Goal: Download file/media

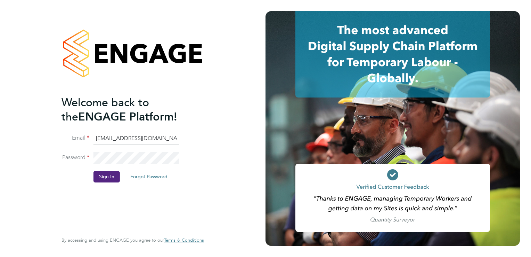
click at [116, 140] on input "bgis@pretiumresourcing.co.uk" at bounding box center [137, 138] width 86 height 13
type input "sinead.mills@pretiumresourcing.co.uk"
click at [108, 182] on li "Sign In Forgot Password" at bounding box center [130, 180] width 136 height 18
click at [107, 179] on button "Sign In" at bounding box center [107, 176] width 26 height 11
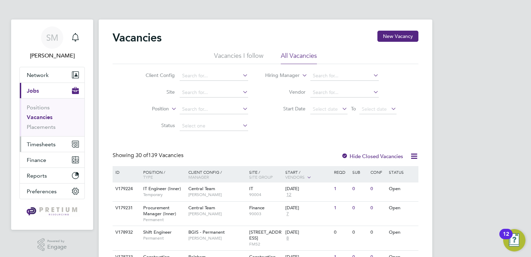
click at [41, 149] on button "Timesheets" at bounding box center [52, 143] width 65 height 15
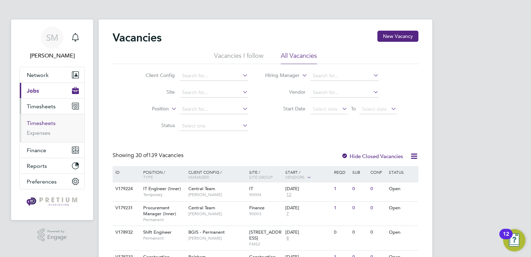
click at [35, 121] on link "Timesheets" at bounding box center [41, 123] width 29 height 7
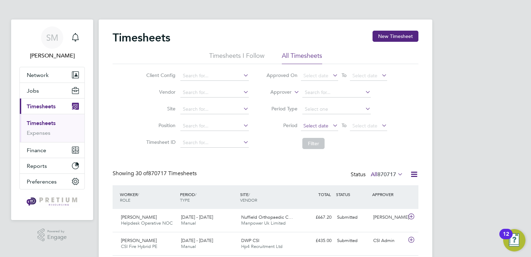
click at [324, 126] on span "Select date" at bounding box center [315, 125] width 25 height 6
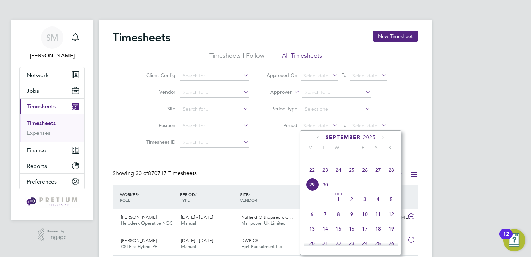
click at [311, 176] on span "22" at bounding box center [312, 169] width 13 height 13
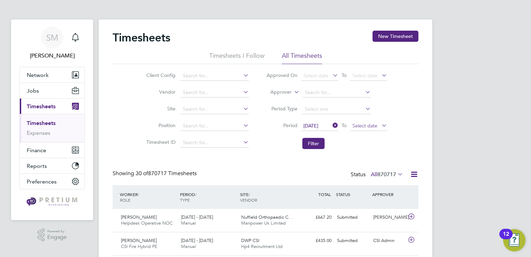
click at [355, 125] on span "Select date" at bounding box center [364, 125] width 25 height 6
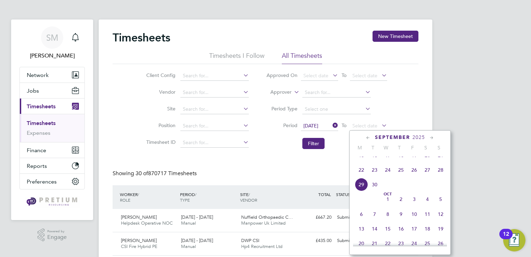
click at [440, 176] on span "28" at bounding box center [440, 169] width 13 height 13
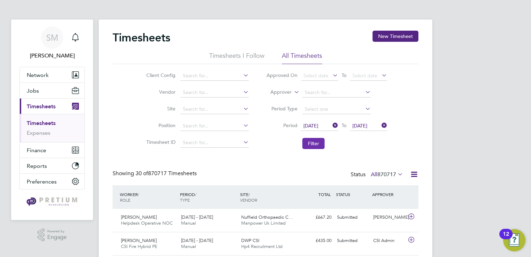
click at [320, 143] on button "Filter" at bounding box center [313, 143] width 22 height 11
click at [416, 175] on icon at bounding box center [414, 174] width 9 height 9
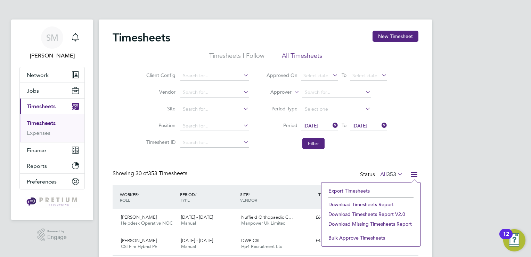
click at [388, 211] on li "Download Timesheets Report v2.0" at bounding box center [371, 214] width 92 height 10
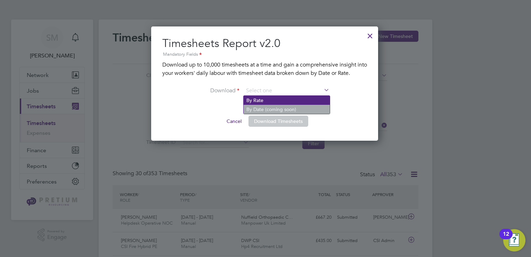
drag, startPoint x: 252, startPoint y: 90, endPoint x: 260, endPoint y: 98, distance: 11.6
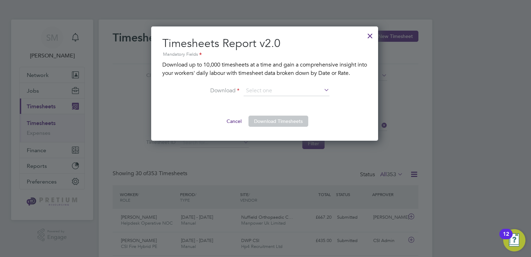
click at [264, 99] on li "By Rate" at bounding box center [287, 100] width 86 height 9
type input "By Rate"
click at [264, 115] on button "Download Timesheets" at bounding box center [279, 120] width 60 height 11
